Goal: Task Accomplishment & Management: Manage account settings

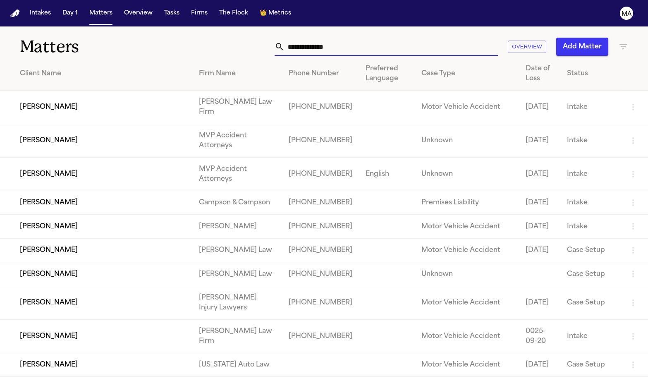
click at [428, 38] on input "text" at bounding box center [390, 47] width 213 height 18
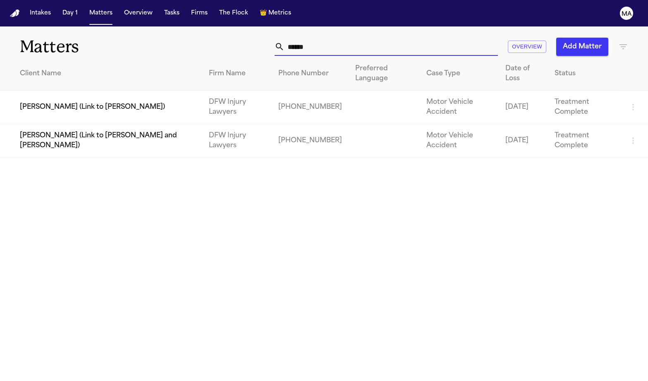
type input "******"
drag, startPoint x: 404, startPoint y: 48, endPoint x: 394, endPoint y: 141, distance: 94.0
click at [394, 141] on main "Matters ****** Overview Add Matter Client Name Firm Name Phone Number Preferred…" at bounding box center [324, 203] width 648 height 354
click at [90, 91] on td "[PERSON_NAME] (Link to [PERSON_NAME])" at bounding box center [101, 107] width 202 height 33
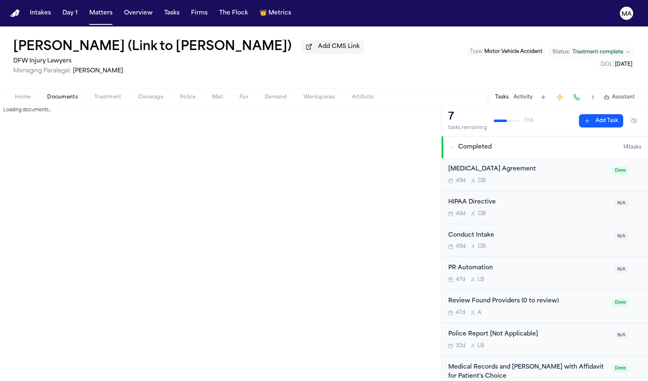
click at [47, 94] on span "Documents" at bounding box center [62, 97] width 31 height 7
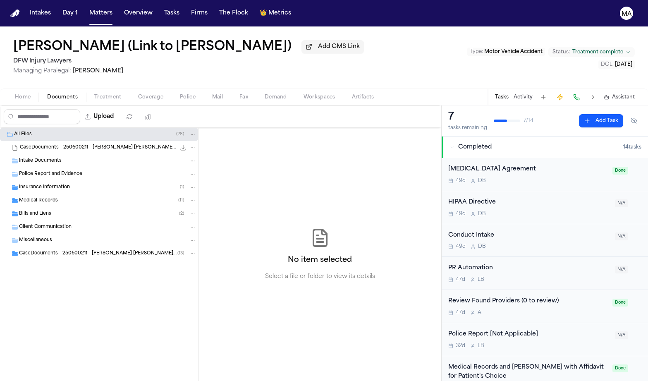
click at [57, 250] on span "CaseDocuments - 250600211 - [PERSON_NAME] [PERSON_NAME] 20250806201512 (unzippe…" at bounding box center [98, 253] width 158 height 7
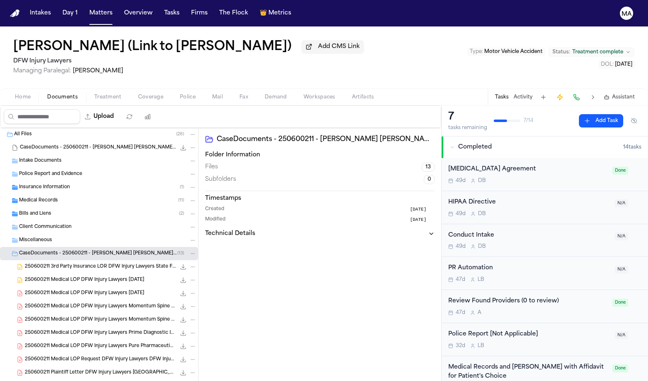
click at [57, 250] on span "CaseDocuments - 250600211 - [PERSON_NAME] [PERSON_NAME] 20250806201512 (unzippe…" at bounding box center [98, 253] width 158 height 7
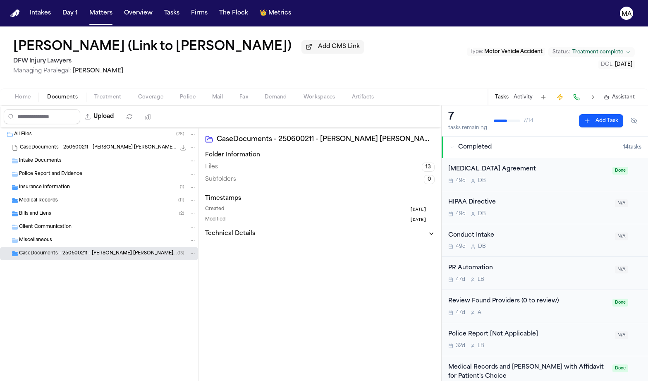
click at [41, 197] on span "Medical Records" at bounding box center [38, 200] width 39 height 7
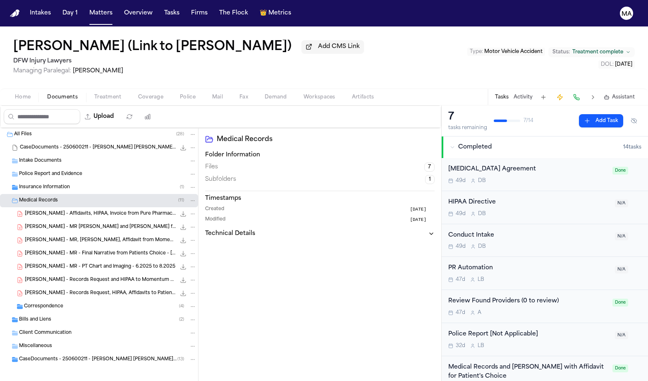
click at [53, 260] on div "[PERSON_NAME] - MR - PT Chart and Imaging - 6.2025 to 8.2025 2.7 MB • PDF" at bounding box center [99, 266] width 198 height 13
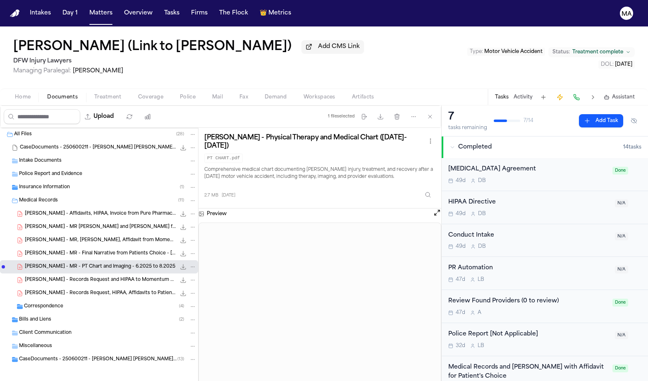
click at [53, 250] on span "[PERSON_NAME] - MR - Final Narrative from Patients Choice - [DATE] to [DATE]" at bounding box center [100, 253] width 151 height 7
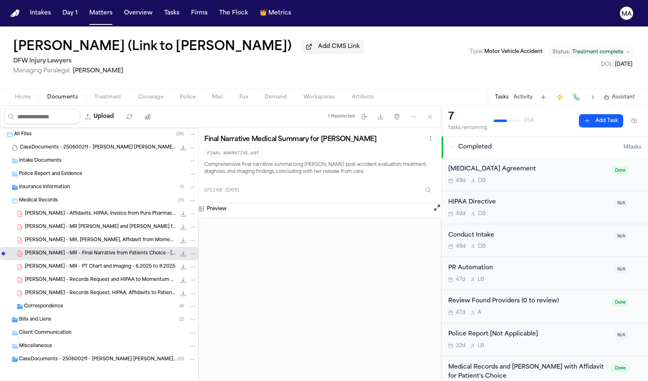
click at [53, 237] on span "[PERSON_NAME] - MR, [PERSON_NAME], Affidavit from Momentum Spine and Joint - [D…" at bounding box center [100, 240] width 151 height 7
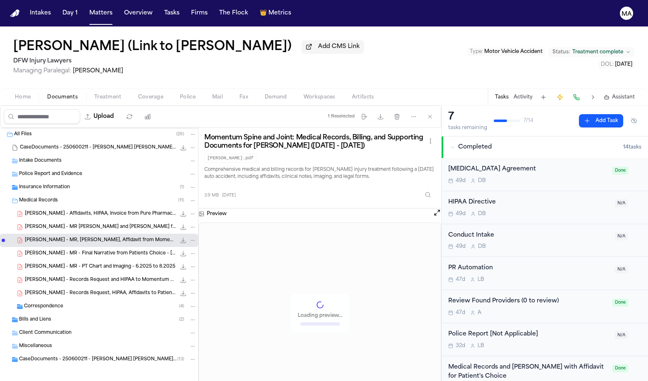
click at [50, 224] on span "[PERSON_NAME] - MR [PERSON_NAME] and [PERSON_NAME] from Prime Diagnostic Imagin…" at bounding box center [100, 227] width 151 height 7
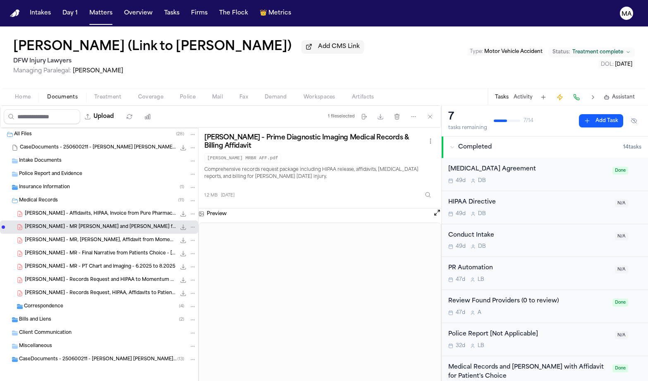
click at [50, 207] on div "[PERSON_NAME] - Affidavits, HIPAA, Invoice from Pure Pharmaceuticals - [DATE], …" at bounding box center [99, 213] width 198 height 13
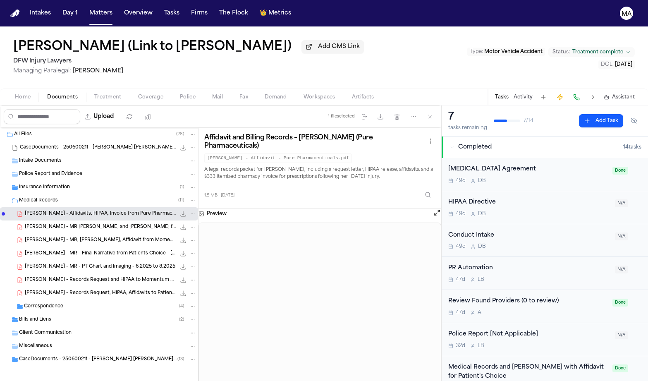
click at [52, 287] on div "[PERSON_NAME] - Records Request, HIPAA, Affidavits to PatientsChoice - [DATE] 1…" at bounding box center [99, 293] width 198 height 13
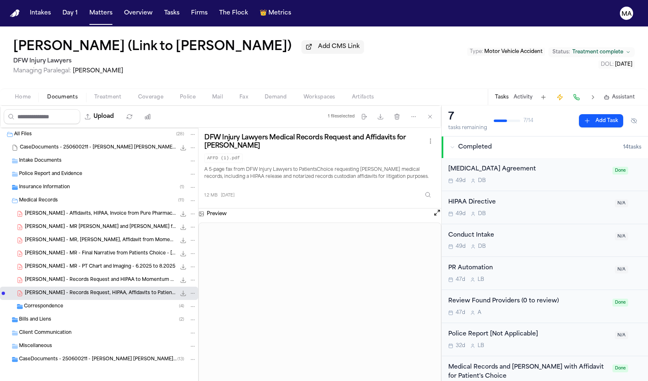
click at [54, 303] on div "Correspondence ( 4 )" at bounding box center [110, 306] width 172 height 7
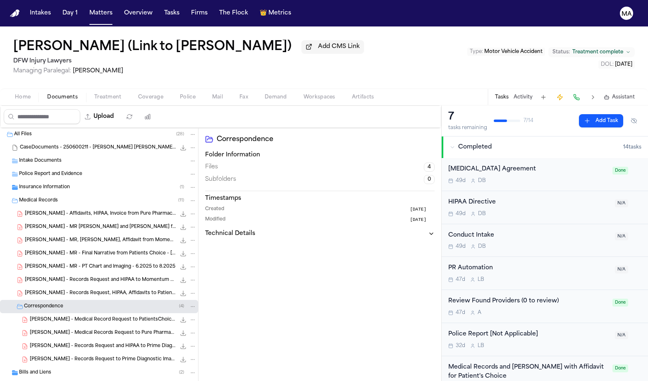
scroll to position [12, 0]
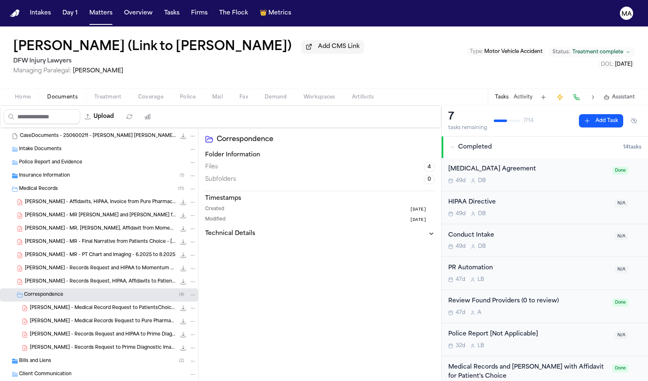
click at [60, 301] on div "[PERSON_NAME] - Medical Record Request to PatientsChoice - [DATE] 608.9 KB • PDF" at bounding box center [99, 307] width 198 height 13
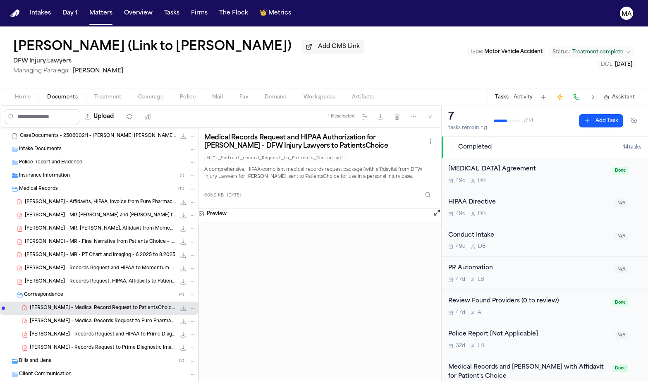
click at [56, 315] on div "[PERSON_NAME] - Medical Records Request to Pure Pharmaceuticals - [DATE] 672.5 …" at bounding box center [99, 321] width 198 height 13
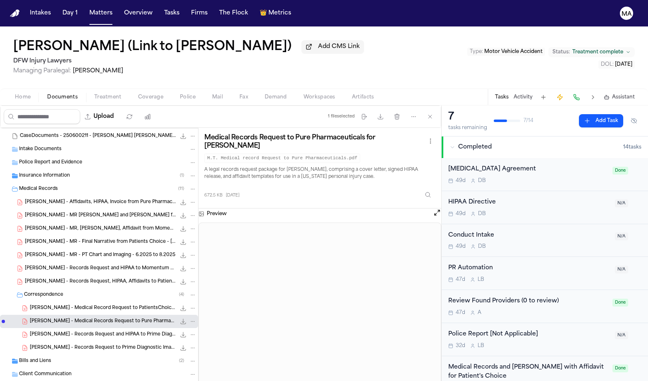
click at [57, 331] on span "[PERSON_NAME] - Records Request and HIPAA to Prime Diagnostic - [DATE]" at bounding box center [103, 334] width 146 height 7
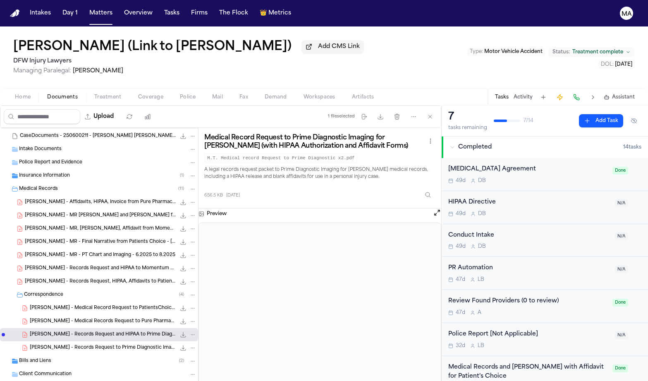
click at [56, 341] on div "[PERSON_NAME] - Records Request to Prime Diagnostic Imaging - [DATE] 660.9 KB •…" at bounding box center [99, 347] width 198 height 13
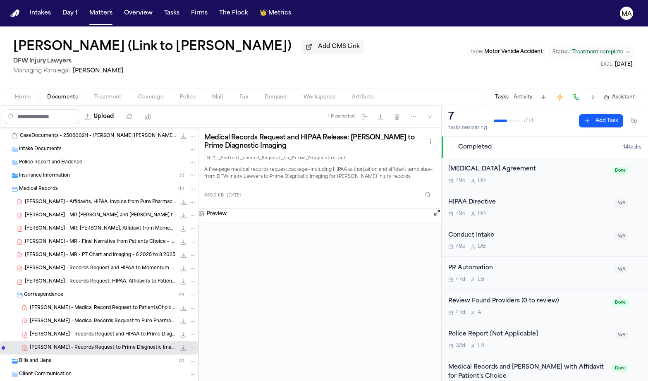
click at [51, 357] on div "Bills and Liens ( 2 )" at bounding box center [107, 360] width 177 height 7
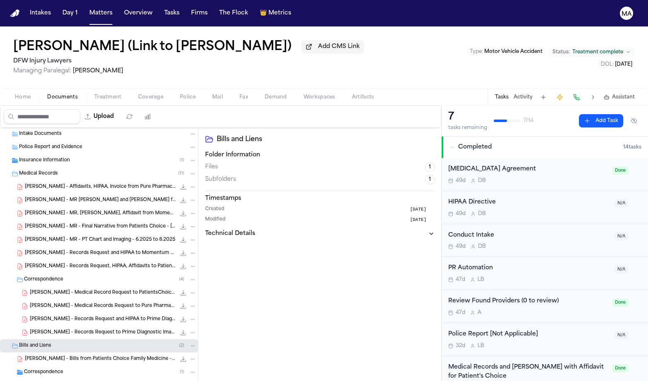
scroll to position [38, 0]
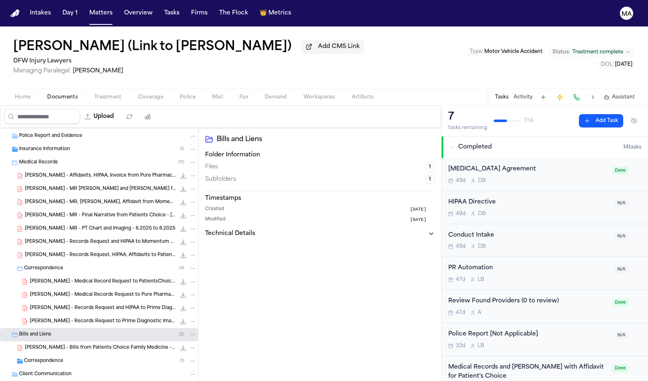
click at [48, 344] on span "[PERSON_NAME] - Bills from Patients Choice Family Medicine - [DATE] to [DATE]" at bounding box center [100, 347] width 151 height 7
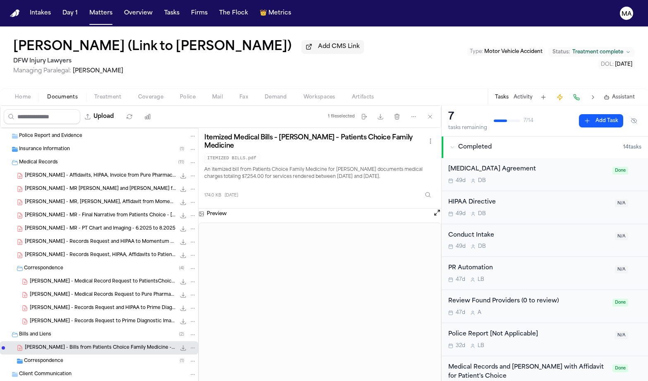
click at [43, 358] on span "Correspondence" at bounding box center [43, 361] width 39 height 7
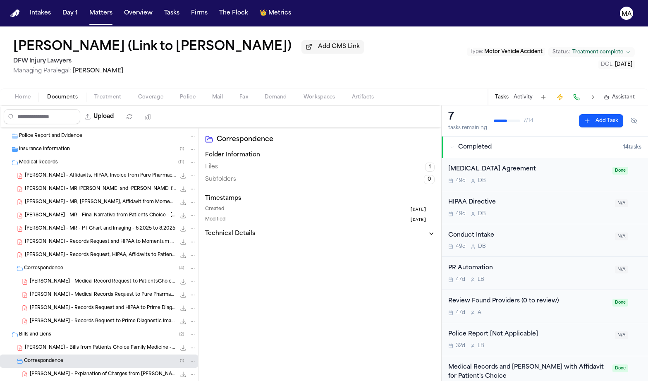
click at [48, 371] on span "[PERSON_NAME] - Explanation of Charges from [PERSON_NAME] - 2024" at bounding box center [103, 374] width 146 height 7
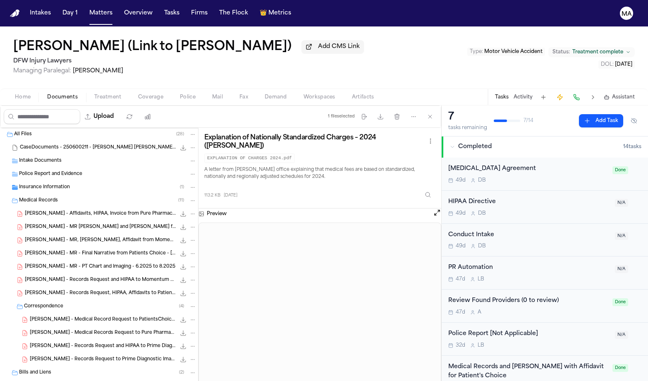
scroll to position [0, 0]
click at [86, 7] on button "Matters" at bounding box center [101, 13] width 30 height 15
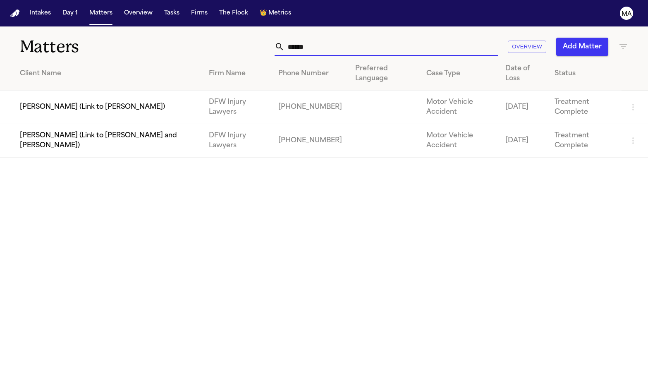
drag, startPoint x: 443, startPoint y: 32, endPoint x: 376, endPoint y: 29, distance: 67.0
click at [376, 38] on div "****** Overview Add Matter" at bounding box center [409, 47] width 437 height 18
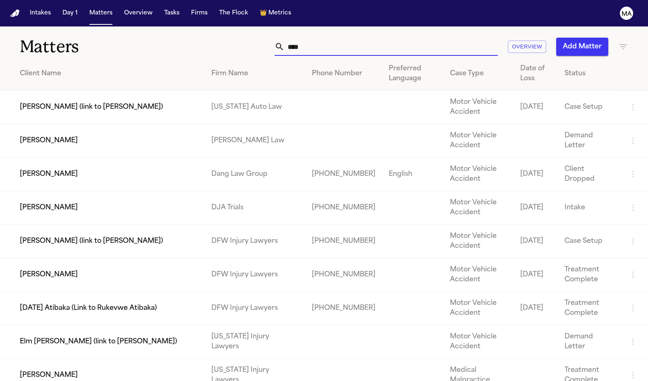
drag, startPoint x: 370, startPoint y: 29, endPoint x: 425, endPoint y: 33, distance: 55.5
click at [425, 38] on input "****" at bounding box center [390, 47] width 213 height 18
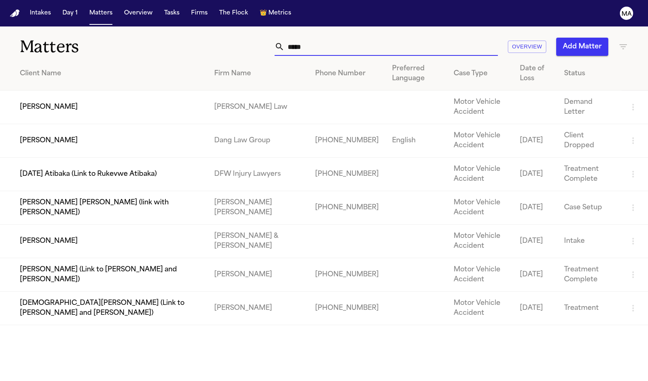
type input "****"
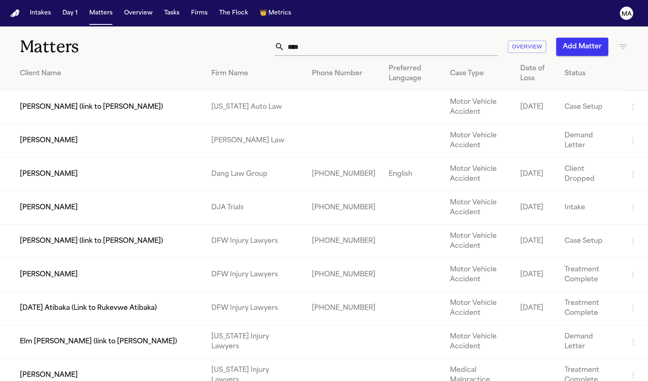
drag, startPoint x: 627, startPoint y: 35, endPoint x: 58, endPoint y: 191, distance: 590.0
click at [58, 258] on td "[PERSON_NAME]" at bounding box center [102, 274] width 205 height 33
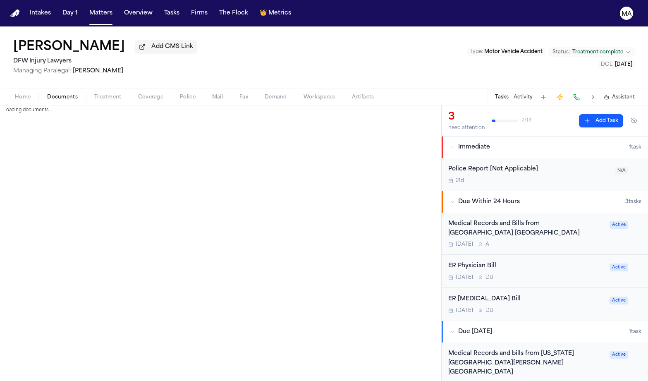
click at [47, 94] on span "Documents" at bounding box center [62, 97] width 31 height 7
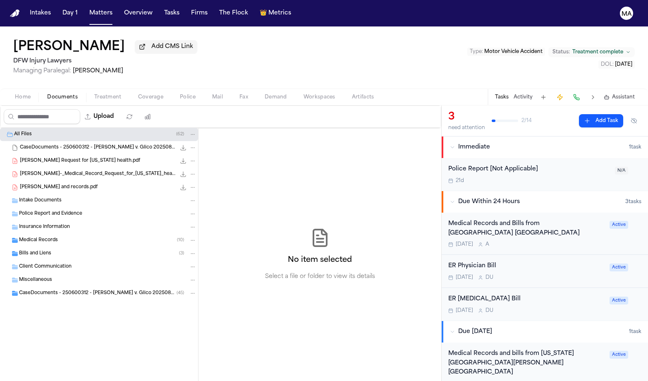
click at [504, 261] on div "ER Physician Bill" at bounding box center [526, 266] width 156 height 10
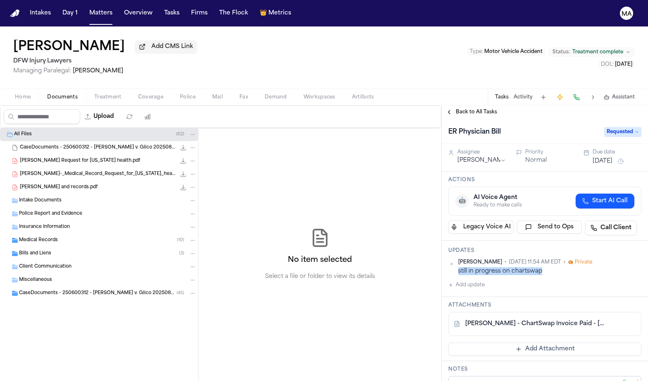
drag, startPoint x: 510, startPoint y: 165, endPoint x: 447, endPoint y: 165, distance: 62.4
click at [448, 259] on div "[PERSON_NAME] • [DATE] 11:54 AM EDT • Private still in progress on chartswap" at bounding box center [544, 267] width 193 height 16
click at [481, 267] on div "still in progress on chartswap" at bounding box center [549, 271] width 183 height 8
click at [461, 109] on span "Back to All Tasks" at bounding box center [476, 112] width 41 height 7
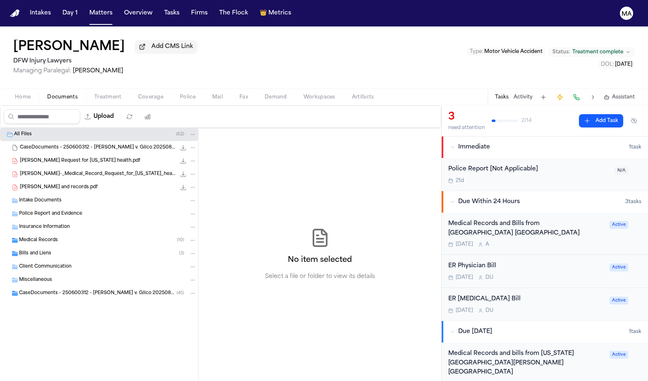
click at [497, 219] on div "Medical Records and Bills from [GEOGRAPHIC_DATA] [GEOGRAPHIC_DATA]" at bounding box center [526, 228] width 156 height 19
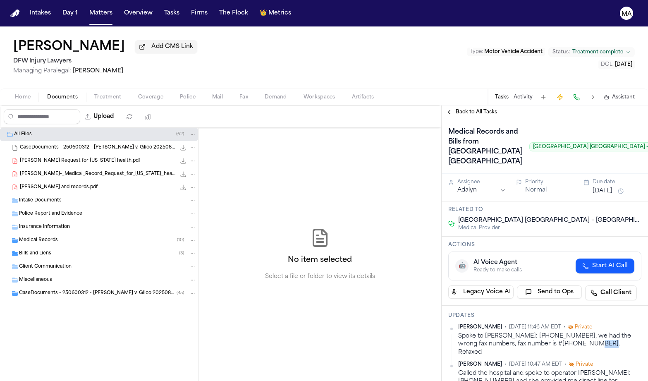
drag, startPoint x: 457, startPoint y: 210, endPoint x: 582, endPoint y: 210, distance: 125.3
click at [582, 332] on div "Spoke to [PERSON_NAME]: [PHONE_NUMBER], we had the wrong fax numbers, fax numbe…" at bounding box center [549, 344] width 183 height 24
click at [488, 324] on div "[PERSON_NAME] • [DATE] 11:46 AM EDT • Private Spoke to [PERSON_NAME]: [PHONE_NU…" at bounding box center [544, 366] width 193 height 85
click at [457, 105] on div "Back to All Tasks" at bounding box center [545, 111] width 206 height 13
click at [457, 109] on span "Back to All Tasks" at bounding box center [476, 112] width 41 height 7
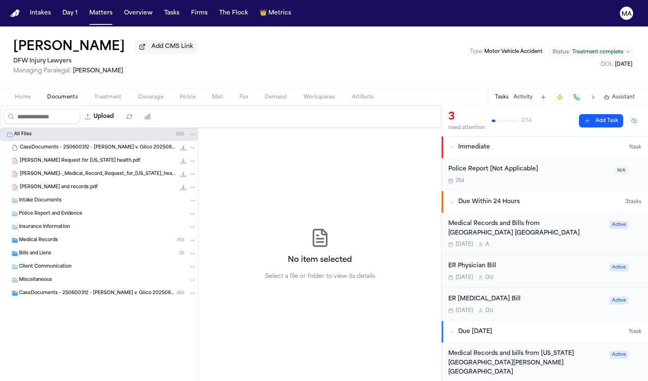
click at [513, 349] on div "Medical Records and bills from [US_STATE][GEOGRAPHIC_DATA][PERSON_NAME] [GEOGRA…" at bounding box center [526, 363] width 156 height 28
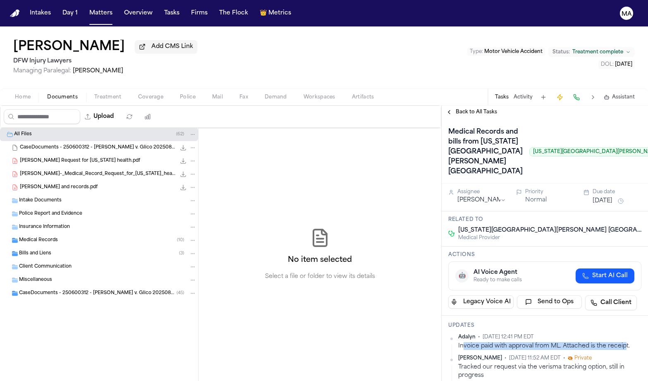
drag, startPoint x: 559, startPoint y: 221, endPoint x: 454, endPoint y: 217, distance: 105.1
click at [458, 342] on div "Invoice paid with approval from ML. Attached is the receipt." at bounding box center [549, 346] width 183 height 8
click at [492, 334] on div "[PERSON_NAME] • [DATE] 12:41 PM EDT Invoice paid with approval from ML. Attache…" at bounding box center [544, 375] width 193 height 83
click at [464, 109] on span "Back to All Tasks" at bounding box center [476, 112] width 41 height 7
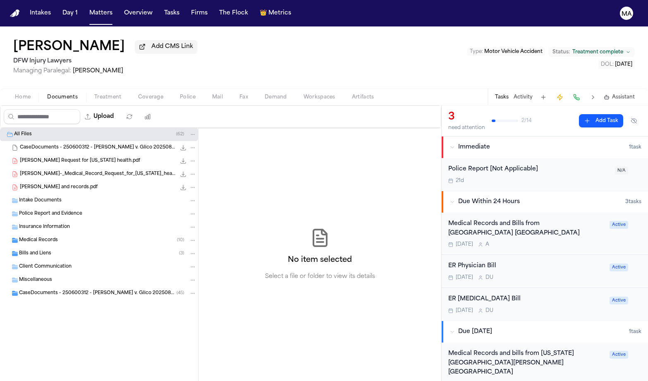
click at [113, 194] on div "Intake Documents" at bounding box center [99, 200] width 198 height 13
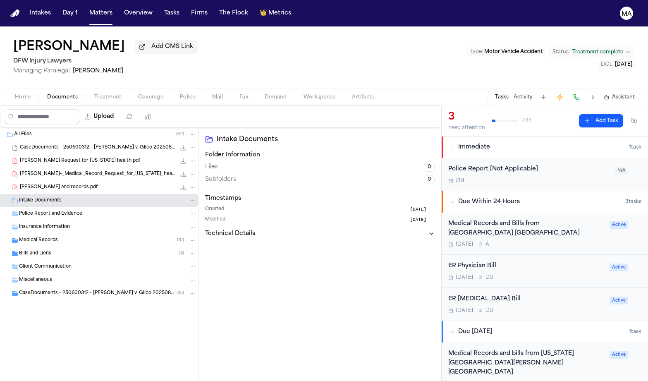
click at [517, 219] on div "Medical Records and Bills from [GEOGRAPHIC_DATA] [GEOGRAPHIC_DATA]" at bounding box center [526, 228] width 156 height 19
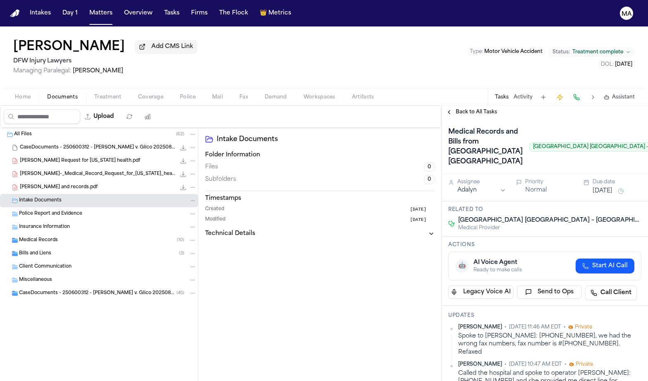
click at [361, 222] on div "Intake Documents Folder Information Files 0 Subfolders 0 Timestamps Created [DA…" at bounding box center [319, 254] width 243 height 253
click at [86, 9] on button "Matters" at bounding box center [101, 13] width 30 height 15
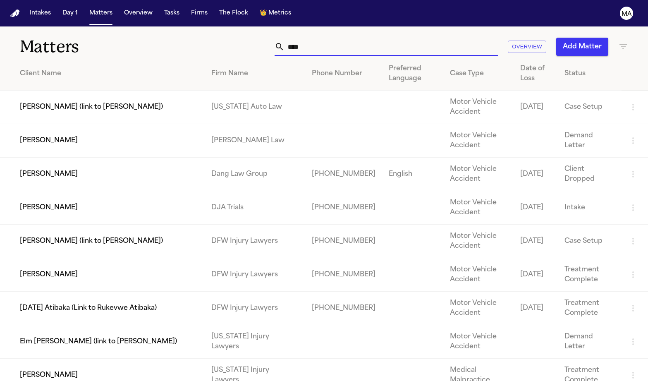
drag, startPoint x: 445, startPoint y: 38, endPoint x: 385, endPoint y: 35, distance: 60.0
click at [385, 38] on div "**** Overview Add Matter" at bounding box center [409, 47] width 437 height 18
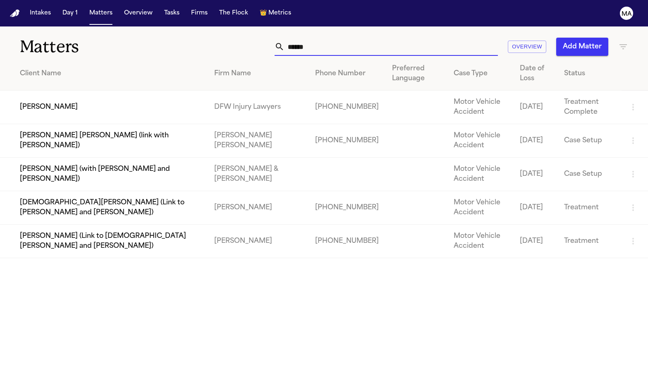
type input "******"
click at [28, 91] on td "[PERSON_NAME]" at bounding box center [104, 107] width 208 height 33
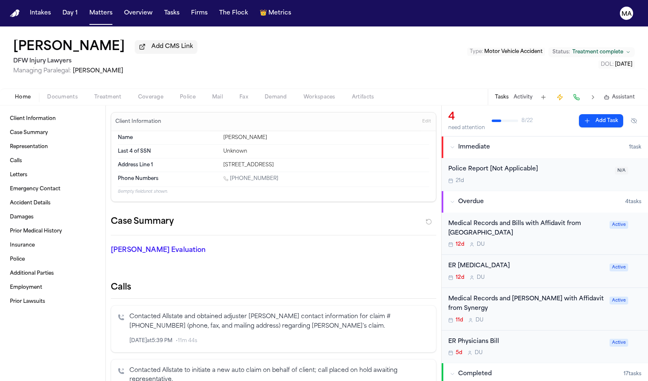
click at [478, 337] on div "ER Physicians Bill" at bounding box center [526, 342] width 156 height 10
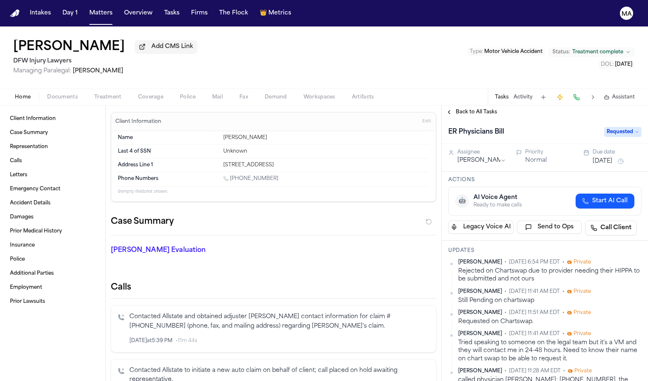
click at [456, 109] on span "Back to All Tasks" at bounding box center [476, 112] width 41 height 7
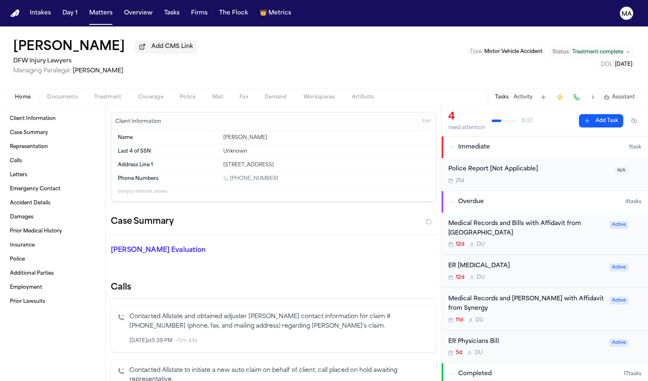
click at [478, 241] on div "12d D U" at bounding box center [526, 244] width 156 height 7
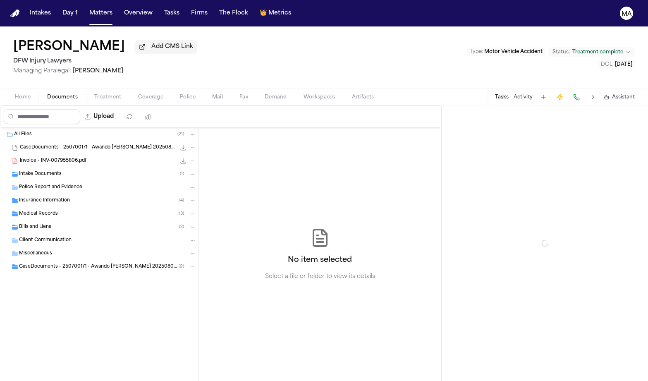
click at [47, 101] on span "button" at bounding box center [62, 101] width 41 height 1
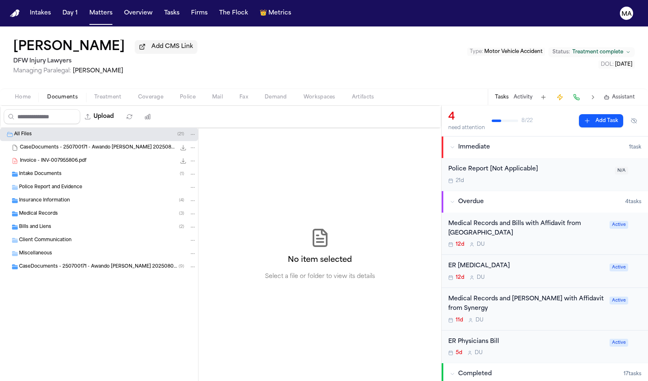
click at [47, 210] on div "Medical Records ( 3 )" at bounding box center [107, 213] width 177 height 7
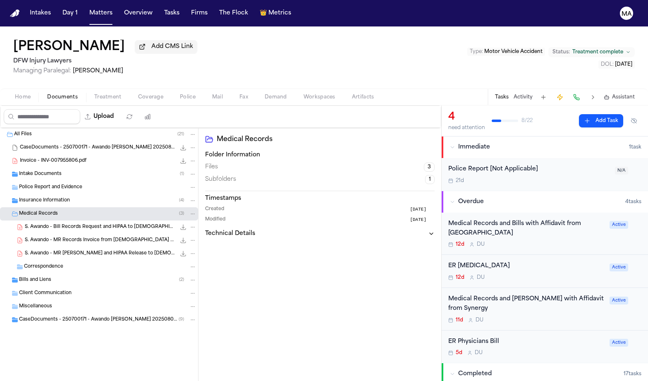
click at [62, 224] on span "S. Awando - Bill Records Request and HIPAA to [DEMOGRAPHIC_DATA] Mansfield - [D…" at bounding box center [100, 227] width 151 height 7
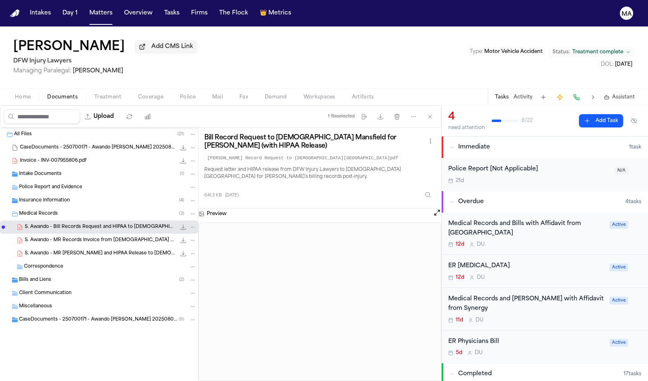
click at [57, 276] on div "Bills and Liens ( 2 )" at bounding box center [107, 279] width 177 height 7
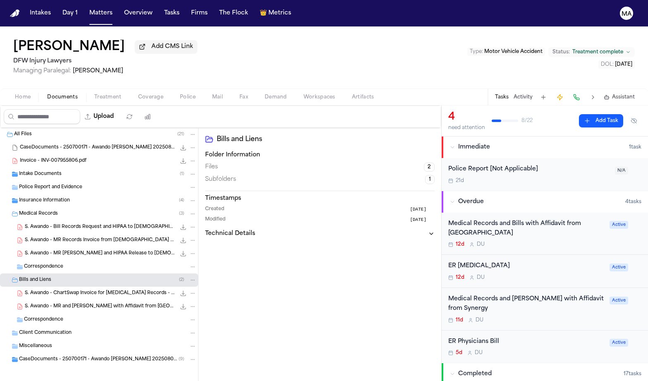
click at [60, 303] on span "S. Awando - MR and [PERSON_NAME] with Affidavit from [GEOGRAPHIC_DATA] - [DATE]" at bounding box center [100, 306] width 151 height 7
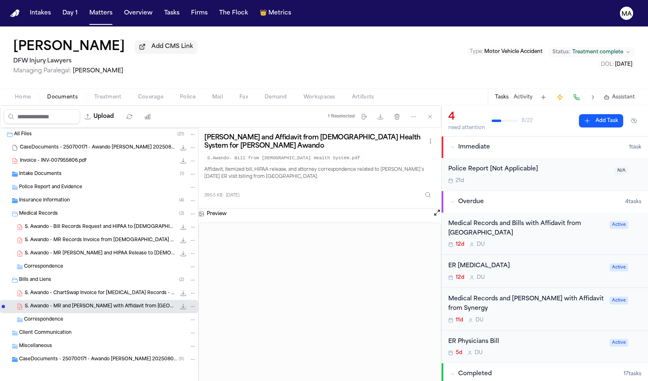
click at [438, 42] on div "[PERSON_NAME] Awando Add CMS Link DFW Injury Lawyers Managing Paralegal: [PERSO…" at bounding box center [324, 57] width 648 height 62
click at [192, 36] on div "[PERSON_NAME] Awando Add CMS Link DFW Injury Lawyers Managing Paralegal: [PERSO…" at bounding box center [324, 57] width 648 height 62
click at [181, 27] on div "[PERSON_NAME] Awando Add CMS Link DFW Injury Lawyers Managing Paralegal: [PERSO…" at bounding box center [324, 57] width 648 height 62
click at [86, 10] on button "Matters" at bounding box center [101, 13] width 30 height 15
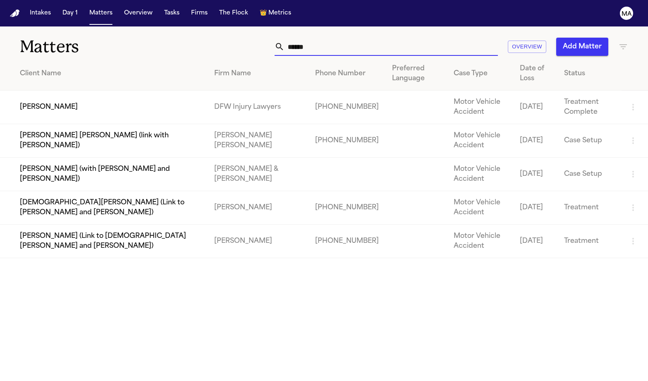
drag, startPoint x: 425, startPoint y: 33, endPoint x: 361, endPoint y: 32, distance: 64.1
click at [364, 38] on div "****** Overview Add Matter" at bounding box center [409, 47] width 437 height 18
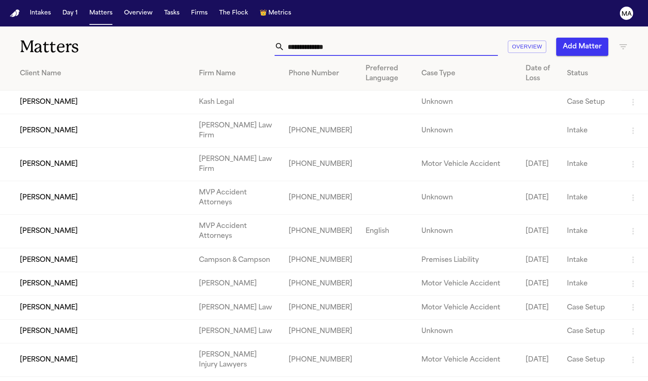
click at [627, 42] on icon "button" at bounding box center [623, 47] width 10 height 10
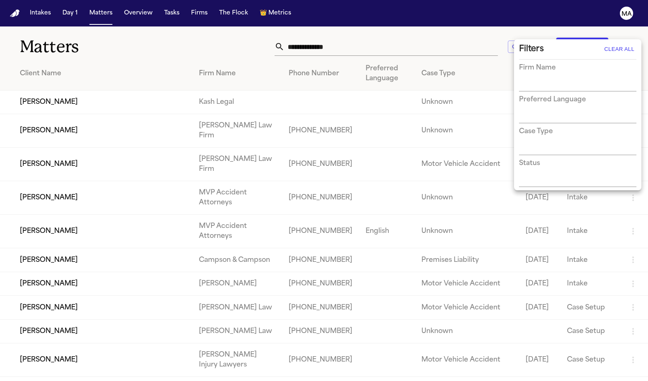
click at [552, 158] on div "Status" at bounding box center [577, 172] width 117 height 29
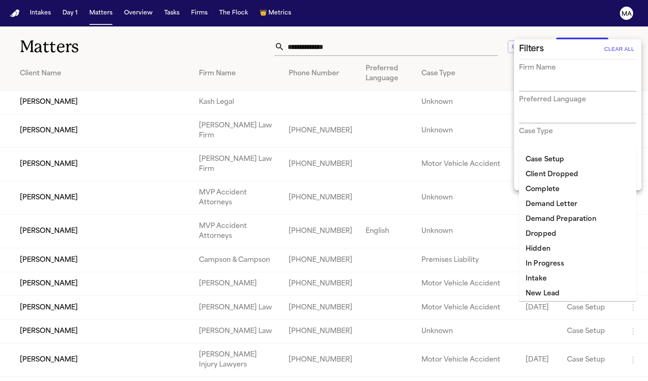
click at [552, 175] on input "text" at bounding box center [571, 181] width 105 height 12
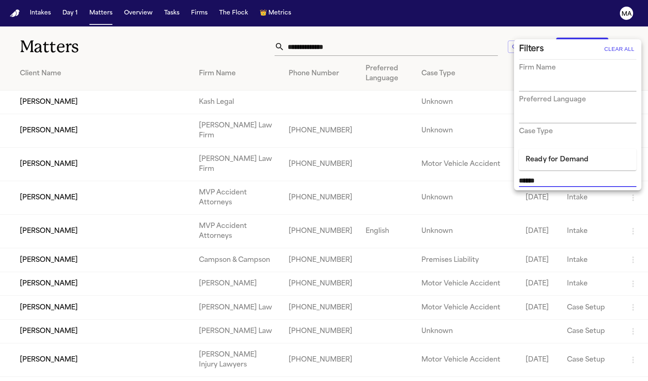
type input "*****"
click at [549, 167] on div at bounding box center [324, 190] width 648 height 381
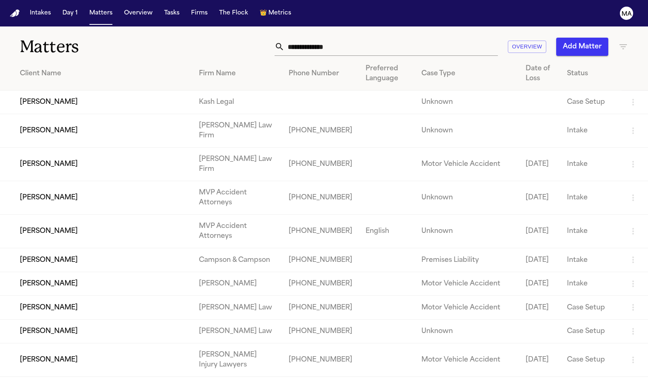
click at [620, 42] on icon "button" at bounding box center [623, 47] width 10 height 10
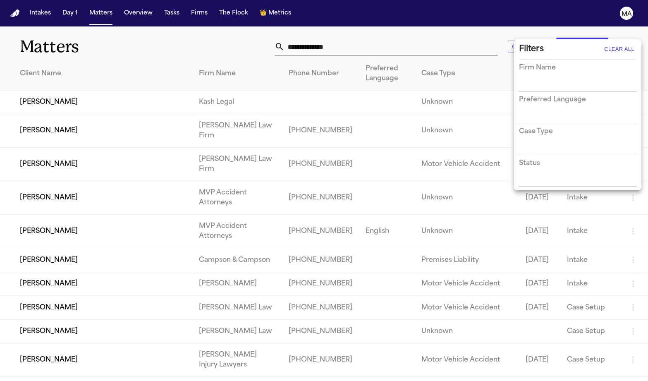
click at [557, 158] on div "Status" at bounding box center [577, 172] width 117 height 29
click at [556, 175] on input "text" at bounding box center [571, 181] width 105 height 12
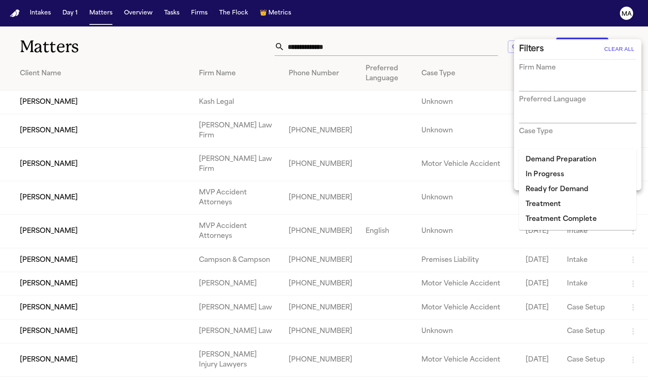
type input "****"
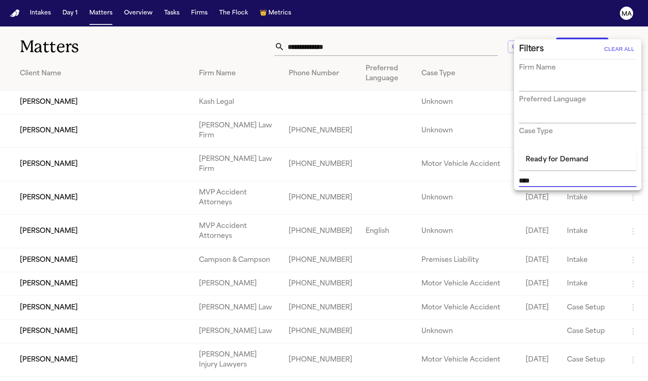
click at [554, 156] on li "Ready for Demand" at bounding box center [577, 159] width 117 height 15
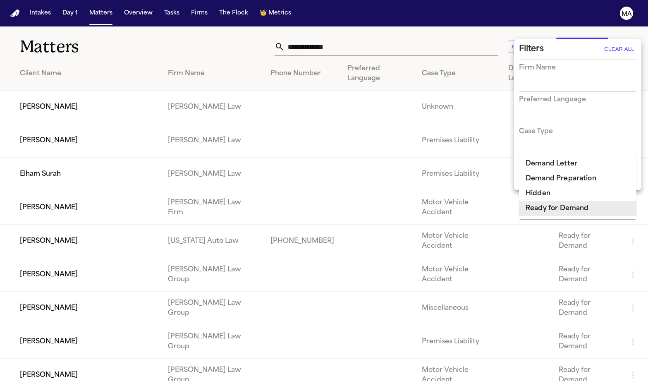
type input "***"
click at [568, 171] on li "Demand Preparation" at bounding box center [577, 178] width 117 height 15
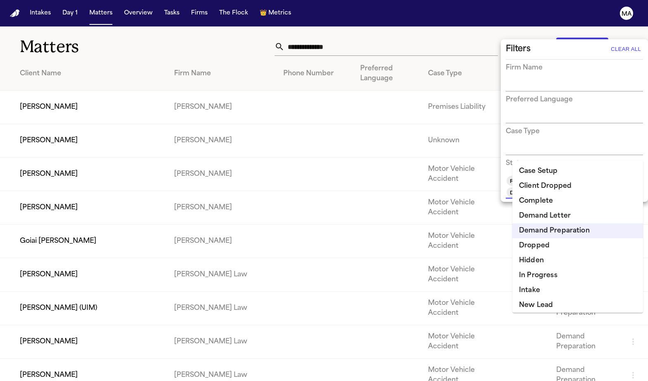
click at [130, 40] on div at bounding box center [324, 190] width 648 height 381
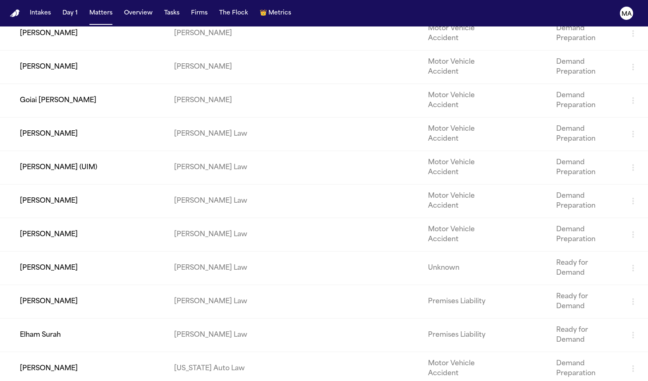
scroll to position [155, 0]
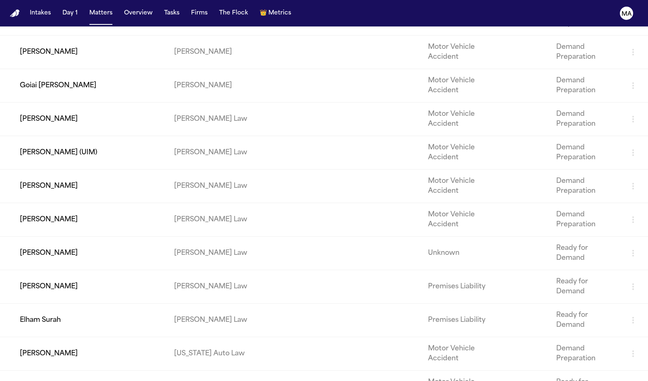
click at [144, 370] on td "[PERSON_NAME]" at bounding box center [83, 386] width 167 height 33
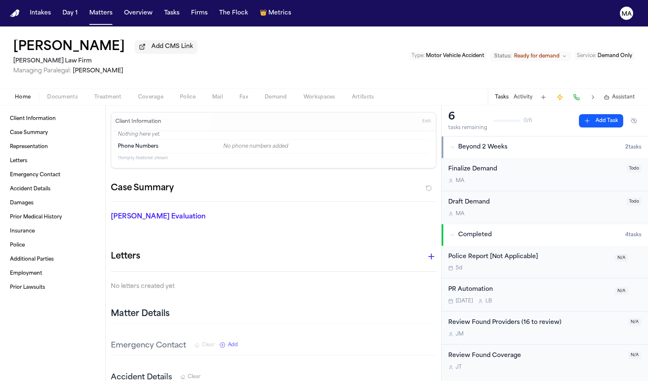
click at [619, 53] on span "Demand Only" at bounding box center [614, 55] width 35 height 5
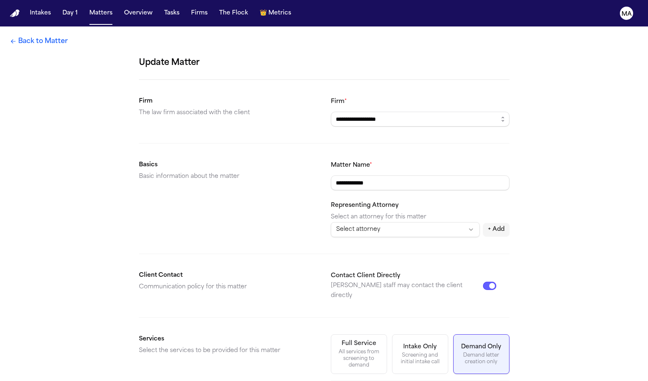
click at [14, 36] on link "Back to Matter" at bounding box center [39, 41] width 58 height 10
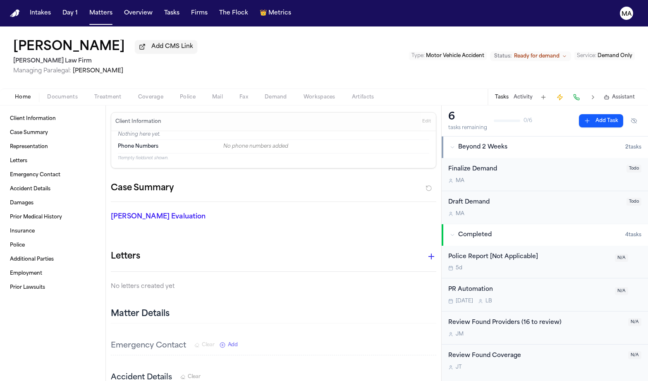
click at [559, 53] on span "Ready for demand" at bounding box center [536, 56] width 45 height 7
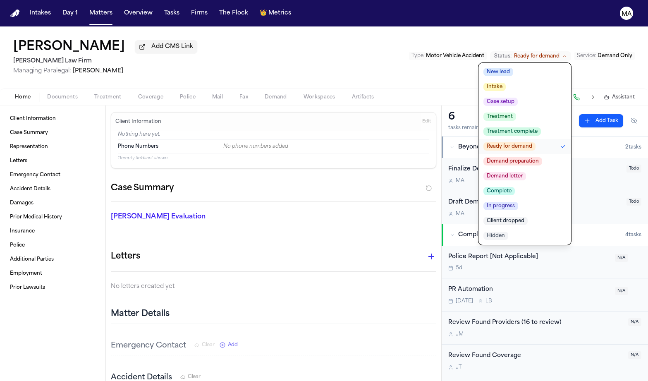
click at [526, 172] on span "Demand letter" at bounding box center [504, 176] width 43 height 8
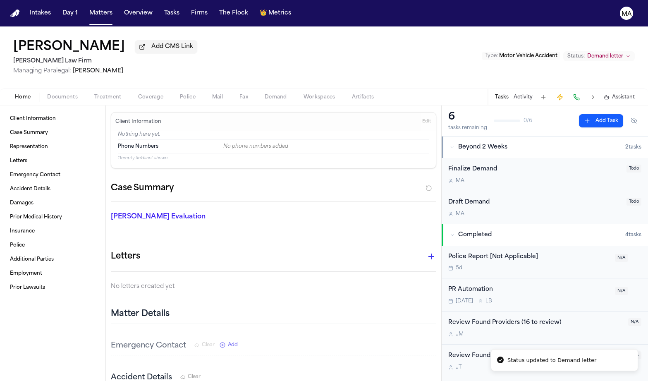
click at [320, 43] on div "[PERSON_NAME] Add CMS [PERSON_NAME] Law Firm Managing Paralegal: [PERSON_NAME] …" at bounding box center [324, 57] width 648 height 62
click at [86, 10] on button "Matters" at bounding box center [101, 13] width 30 height 15
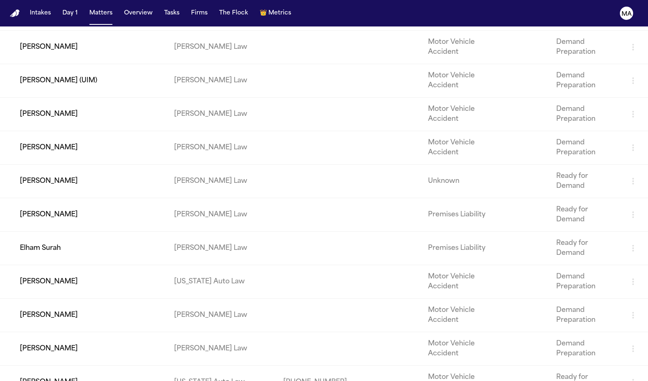
scroll to position [226, 0]
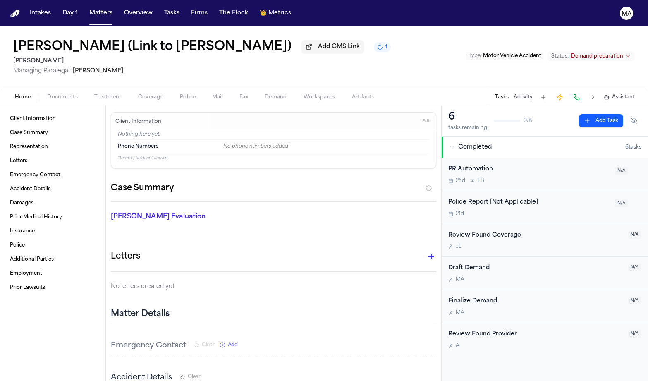
click at [617, 53] on span "Demand preparation" at bounding box center [597, 56] width 52 height 7
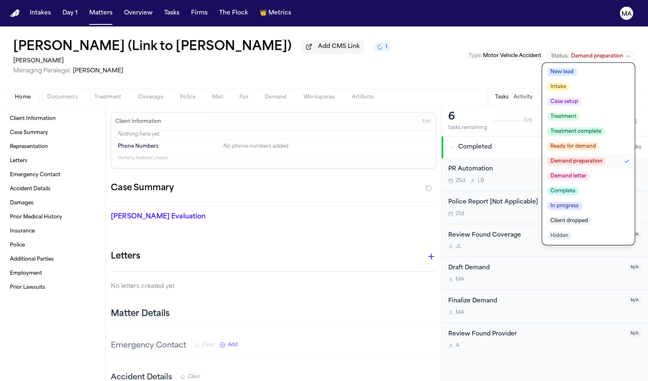
click at [590, 172] on span "Demand letter" at bounding box center [568, 176] width 43 height 8
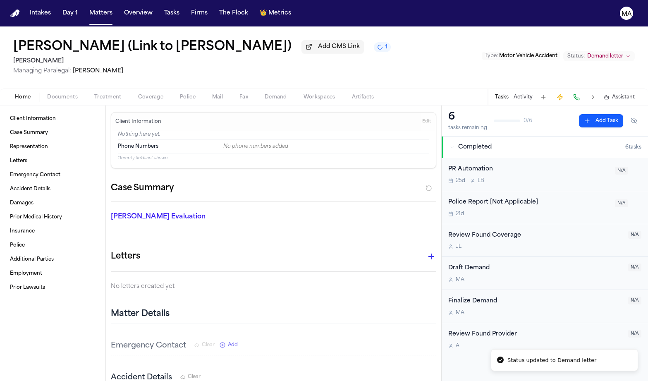
click at [298, 48] on div "[PERSON_NAME] (Link to [PERSON_NAME]) Add CMS Link 1 [PERSON_NAME] Managing Par…" at bounding box center [324, 57] width 648 height 62
click at [86, 7] on button "Matters" at bounding box center [101, 13] width 30 height 15
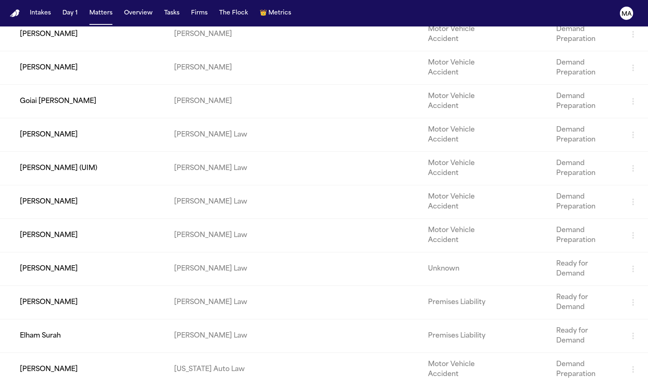
scroll to position [149, 0]
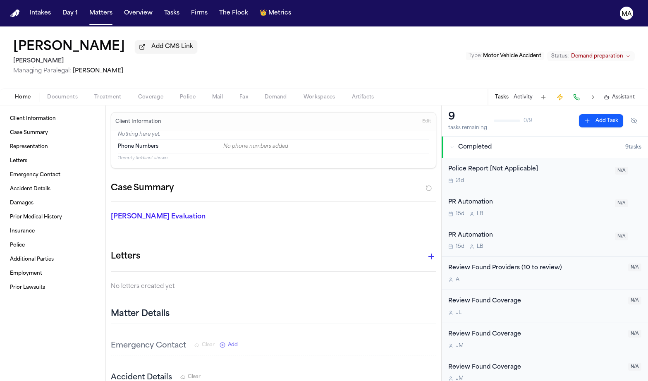
click at [621, 53] on span "Demand preparation" at bounding box center [597, 56] width 52 height 7
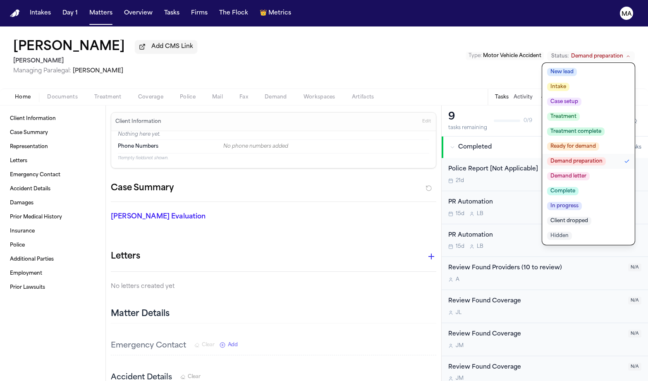
click at [572, 232] on span "Hidden" at bounding box center [559, 236] width 25 height 8
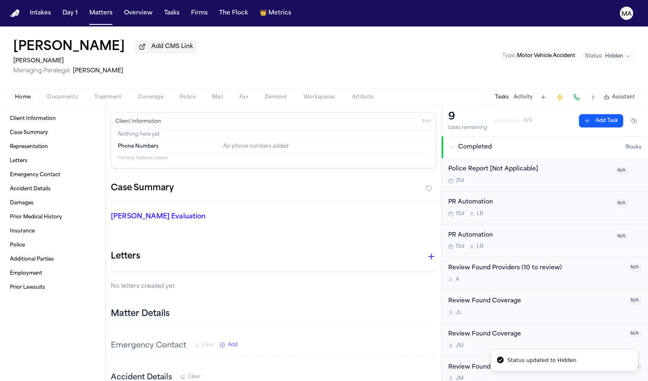
click at [349, 36] on div "[PERSON_NAME] Add CMS Link [PERSON_NAME] Managing Paralegal: [PERSON_NAME] Type…" at bounding box center [324, 57] width 648 height 62
click at [86, 6] on button "Matters" at bounding box center [101, 13] width 30 height 15
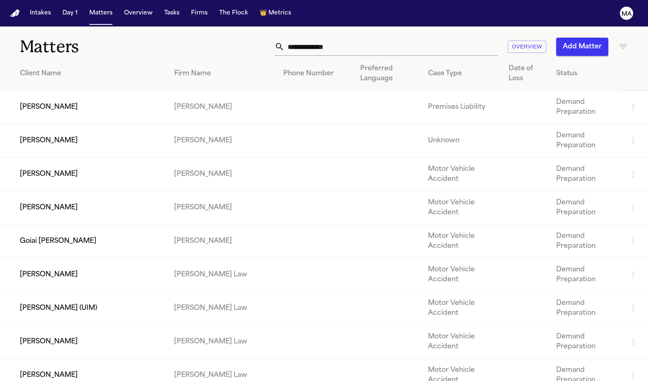
click at [84, 258] on td "[PERSON_NAME]" at bounding box center [83, 274] width 167 height 33
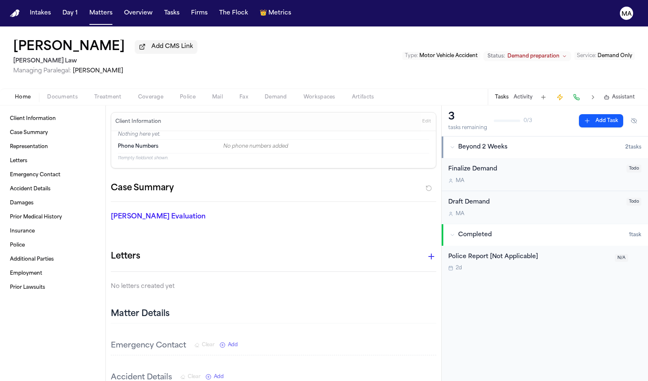
click at [626, 53] on span "Demand Only" at bounding box center [614, 55] width 35 height 5
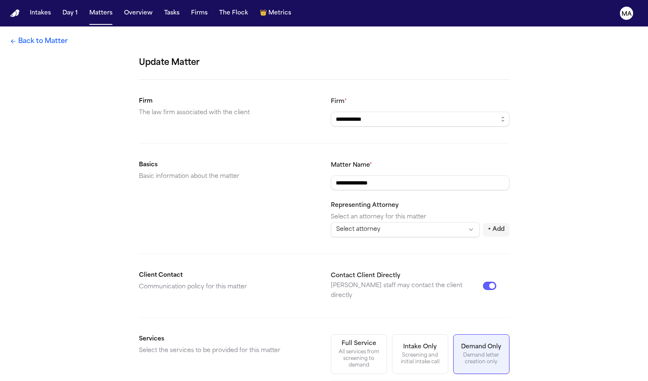
click at [12, 36] on link "Back to Matter" at bounding box center [39, 41] width 58 height 10
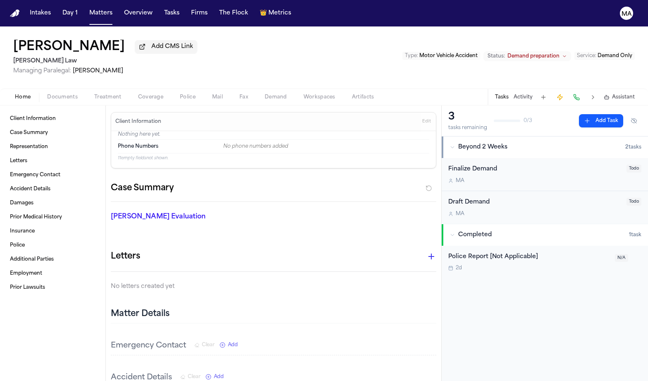
click at [559, 53] on span "Demand preparation" at bounding box center [533, 56] width 52 height 7
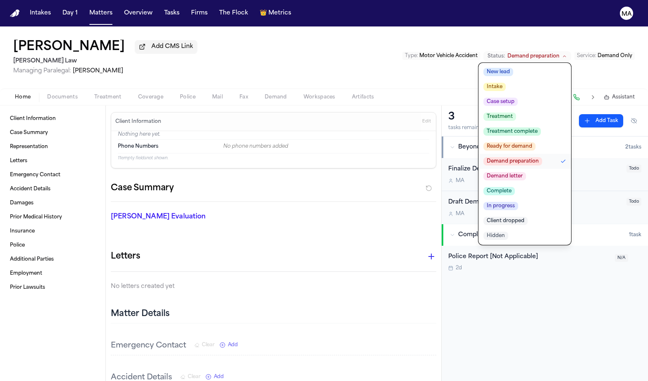
click at [526, 172] on span "Demand letter" at bounding box center [504, 176] width 43 height 8
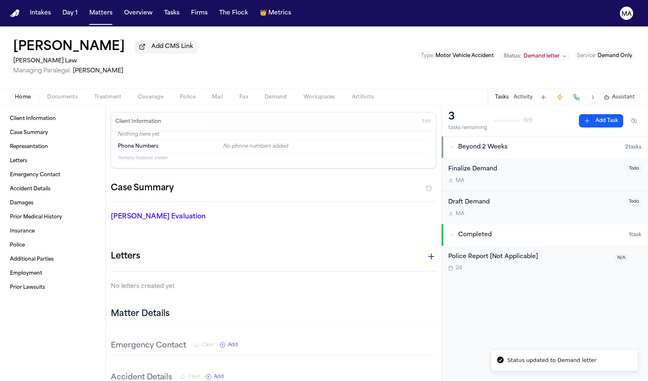
click at [323, 9] on nav "Intakes Day 1 Matters Overview Tasks Firms The Flock 👑 Metrics MA" at bounding box center [324, 13] width 648 height 26
click at [86, 6] on button "Matters" at bounding box center [101, 13] width 30 height 15
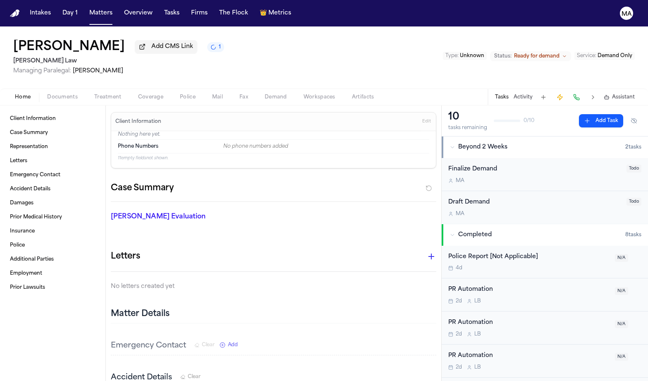
click at [559, 53] on span "Ready for demand" at bounding box center [536, 56] width 45 height 7
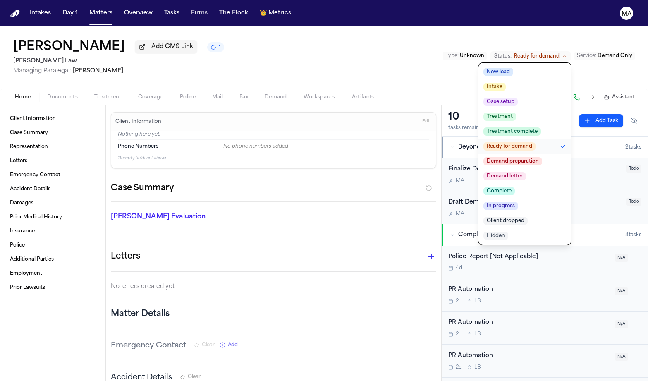
click at [526, 172] on span "Demand letter" at bounding box center [504, 176] width 43 height 8
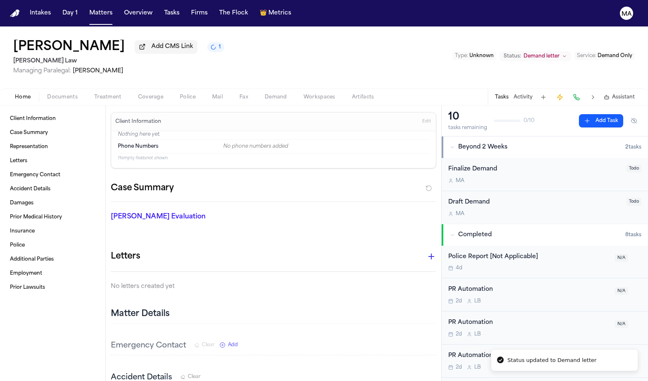
click at [177, 33] on div "[PERSON_NAME] Add CMS Link 1 [PERSON_NAME] Law Managing Paralegal: [PERSON_NAME…" at bounding box center [324, 57] width 648 height 62
click at [86, 10] on button "Matters" at bounding box center [101, 13] width 30 height 15
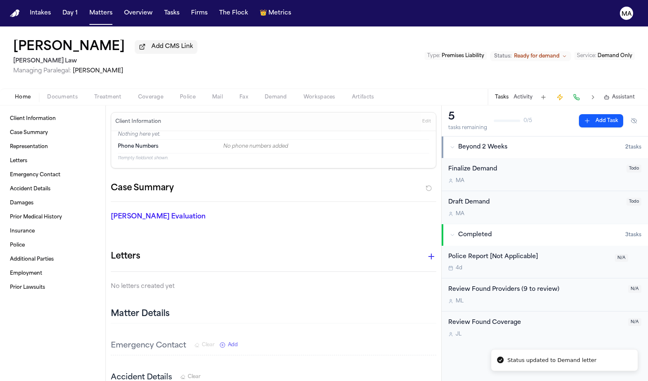
click at [559, 53] on span "Ready for demand" at bounding box center [536, 56] width 45 height 7
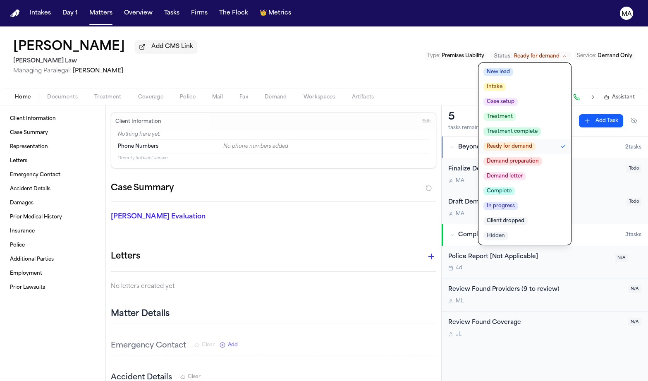
click at [526, 172] on span "Demand letter" at bounding box center [504, 176] width 43 height 8
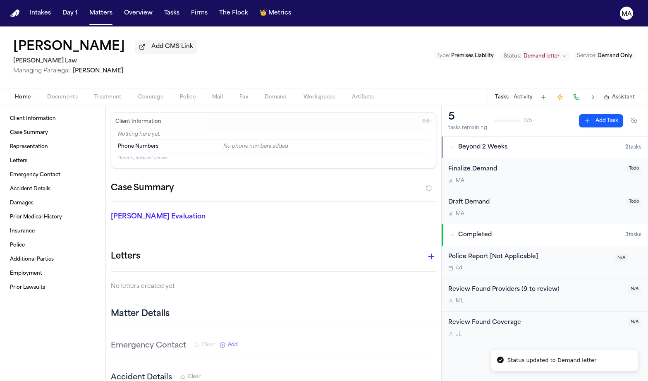
click at [207, 46] on div "[PERSON_NAME] Add CMS Link [PERSON_NAME] Law Managing Paralegal: [PERSON_NAME] …" at bounding box center [324, 57] width 648 height 62
click at [86, 8] on button "Matters" at bounding box center [101, 13] width 30 height 15
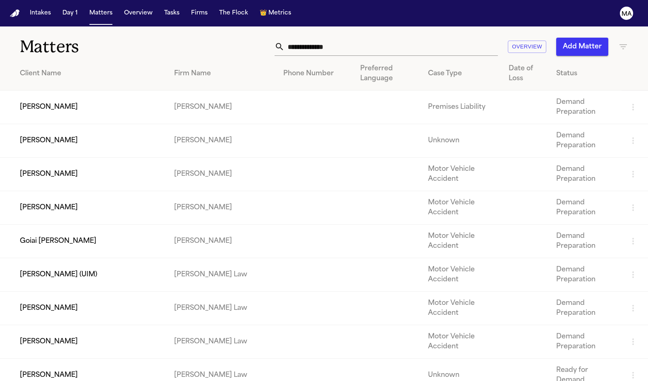
click at [58, 258] on td "[PERSON_NAME] (UIM)" at bounding box center [83, 274] width 167 height 33
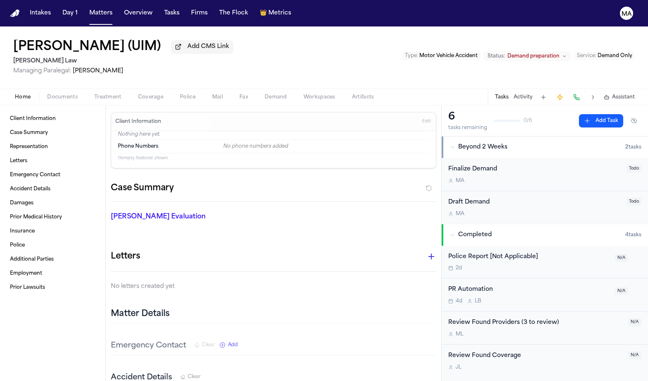
click at [559, 53] on span "Demand preparation" at bounding box center [533, 56] width 52 height 7
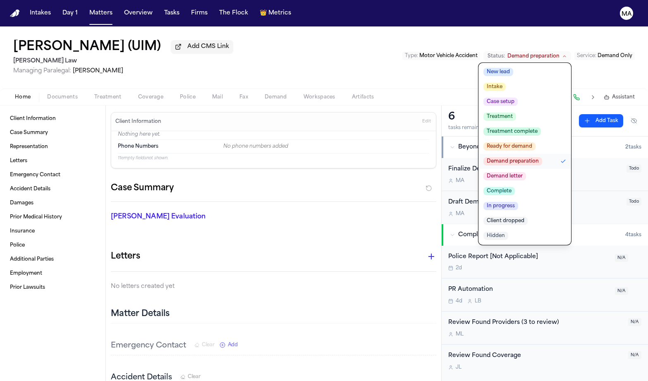
click at [526, 172] on span "Demand letter" at bounding box center [504, 176] width 43 height 8
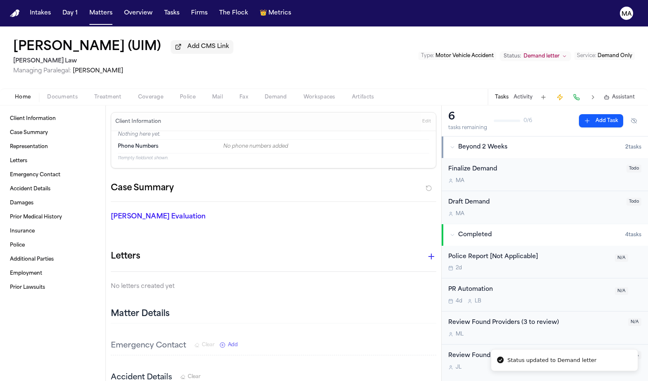
drag, startPoint x: 292, startPoint y: 34, endPoint x: 150, endPoint y: 29, distance: 142.3
click at [291, 34] on div "[PERSON_NAME] (UIM) Add CMS Link [PERSON_NAME] Law Managing Paralegal: [PERSON_…" at bounding box center [324, 57] width 648 height 62
click at [86, 10] on button "Matters" at bounding box center [101, 13] width 30 height 15
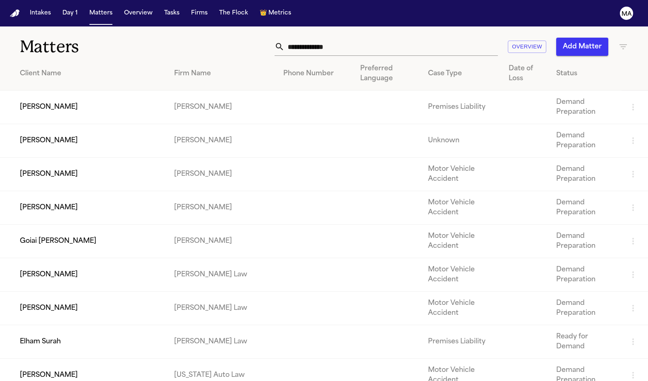
click at [100, 325] on td "Elham Surah" at bounding box center [83, 341] width 167 height 33
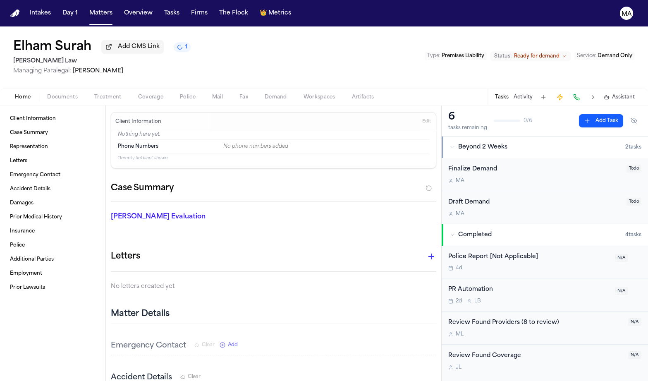
click at [559, 53] on span "Ready for demand" at bounding box center [536, 56] width 45 height 7
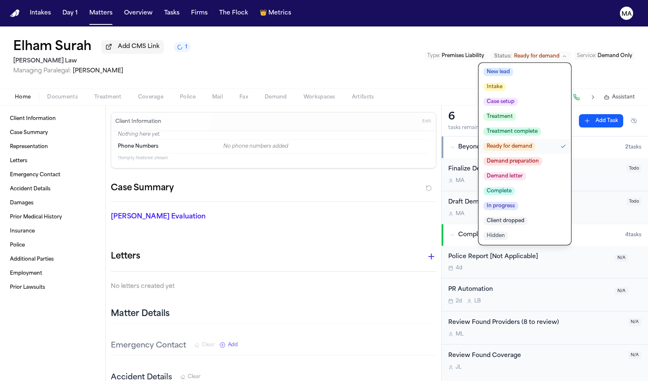
click at [526, 172] on span "Demand letter" at bounding box center [504, 176] width 43 height 8
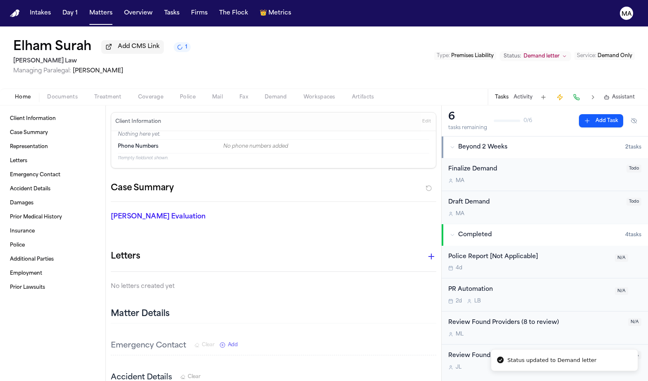
click at [381, 40] on div "Elham Surah Add CMS Link 1 [PERSON_NAME] Law Managing Paralegal: [PERSON_NAME] …" at bounding box center [324, 57] width 648 height 62
click at [86, 6] on button "Matters" at bounding box center [101, 13] width 30 height 15
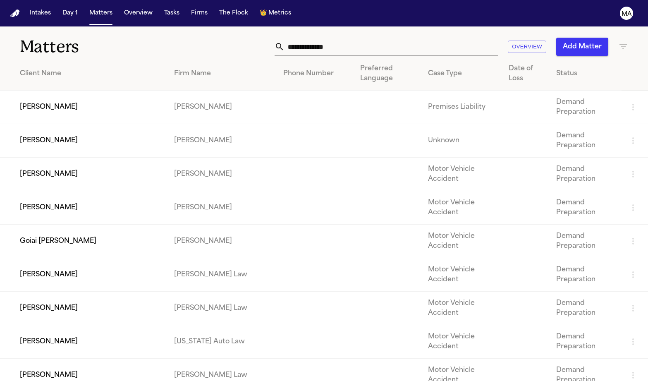
click at [188, 69] on div "Firm Name" at bounding box center [222, 74] width 96 height 10
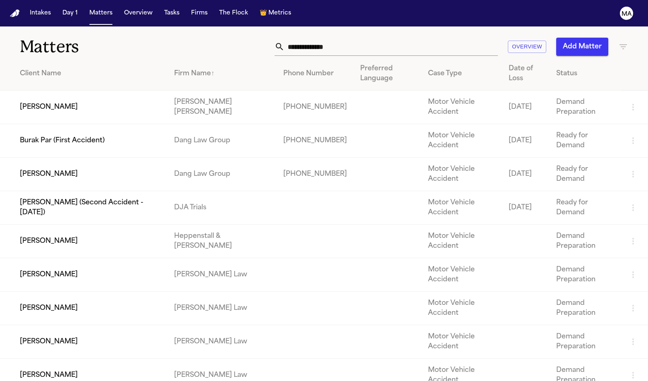
click at [93, 325] on td "[PERSON_NAME]" at bounding box center [83, 341] width 167 height 33
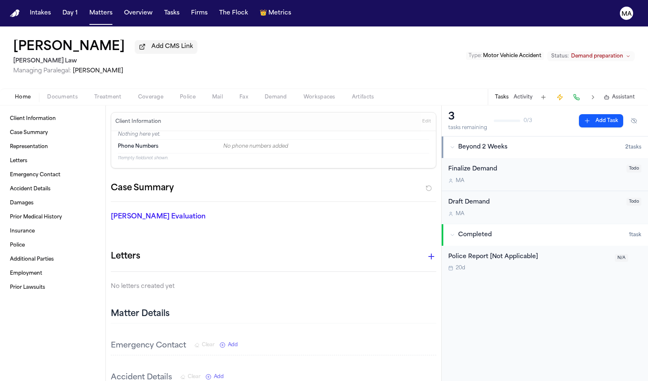
click at [616, 53] on span "Demand preparation" at bounding box center [597, 56] width 52 height 7
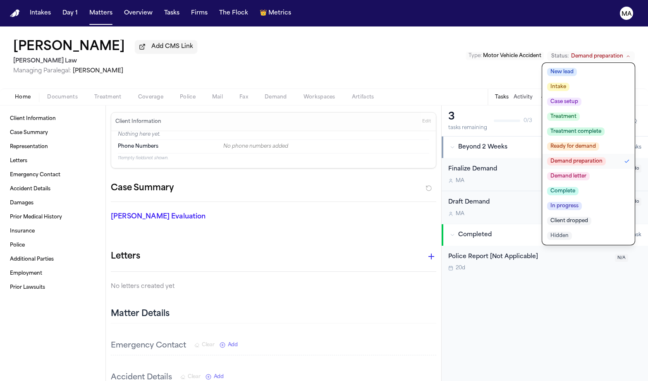
click at [590, 172] on span "Demand letter" at bounding box center [568, 176] width 43 height 8
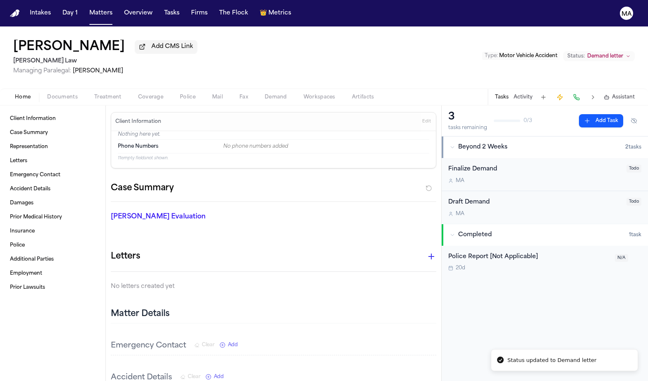
click at [394, 26] on div "[PERSON_NAME] Add CMS Link [PERSON_NAME] Law Managing Paralegal: [PERSON_NAME] …" at bounding box center [324, 57] width 648 height 62
click at [86, 6] on button "Matters" at bounding box center [101, 13] width 30 height 15
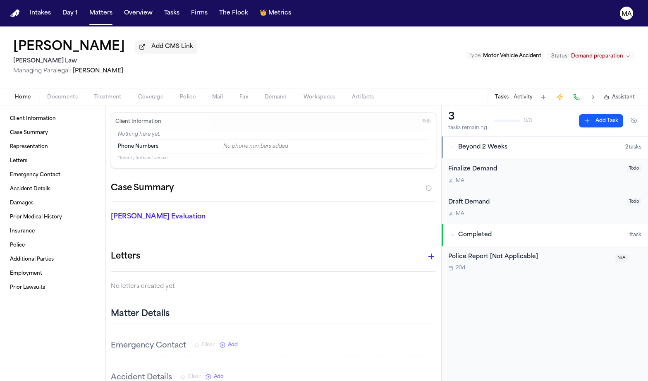
click at [609, 53] on span "Demand preparation" at bounding box center [597, 56] width 52 height 7
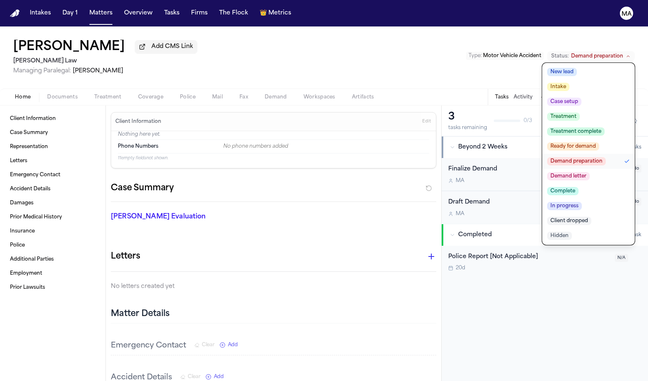
click at [590, 172] on span "Demand letter" at bounding box center [568, 176] width 43 height 8
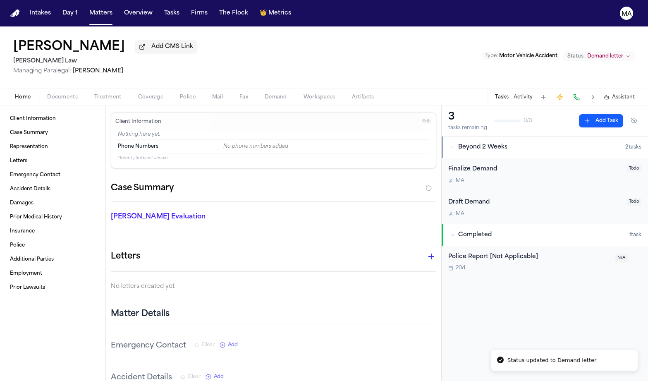
click at [132, 29] on div "[PERSON_NAME] Add CMS Link [PERSON_NAME] Law Managing Paralegal: [PERSON_NAME] …" at bounding box center [324, 57] width 648 height 62
click at [86, 10] on button "Matters" at bounding box center [101, 13] width 30 height 15
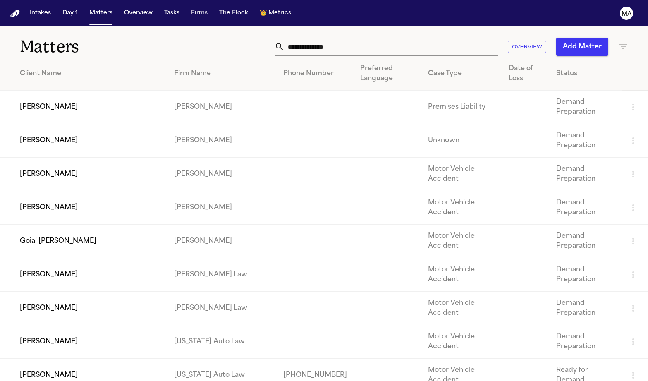
click at [140, 43] on div "Matters Overview Add Matter" at bounding box center [324, 41] width 648 height 31
click at [71, 11] on nav "Intakes Day 1 Matters Overview Tasks Firms The Flock 👑 Metrics MA" at bounding box center [324, 13] width 648 height 26
click at [86, 10] on button "Matters" at bounding box center [101, 13] width 30 height 15
click at [240, 38] on div "Overview Add Matter" at bounding box center [409, 47] width 437 height 18
